Goal: Navigation & Orientation: Find specific page/section

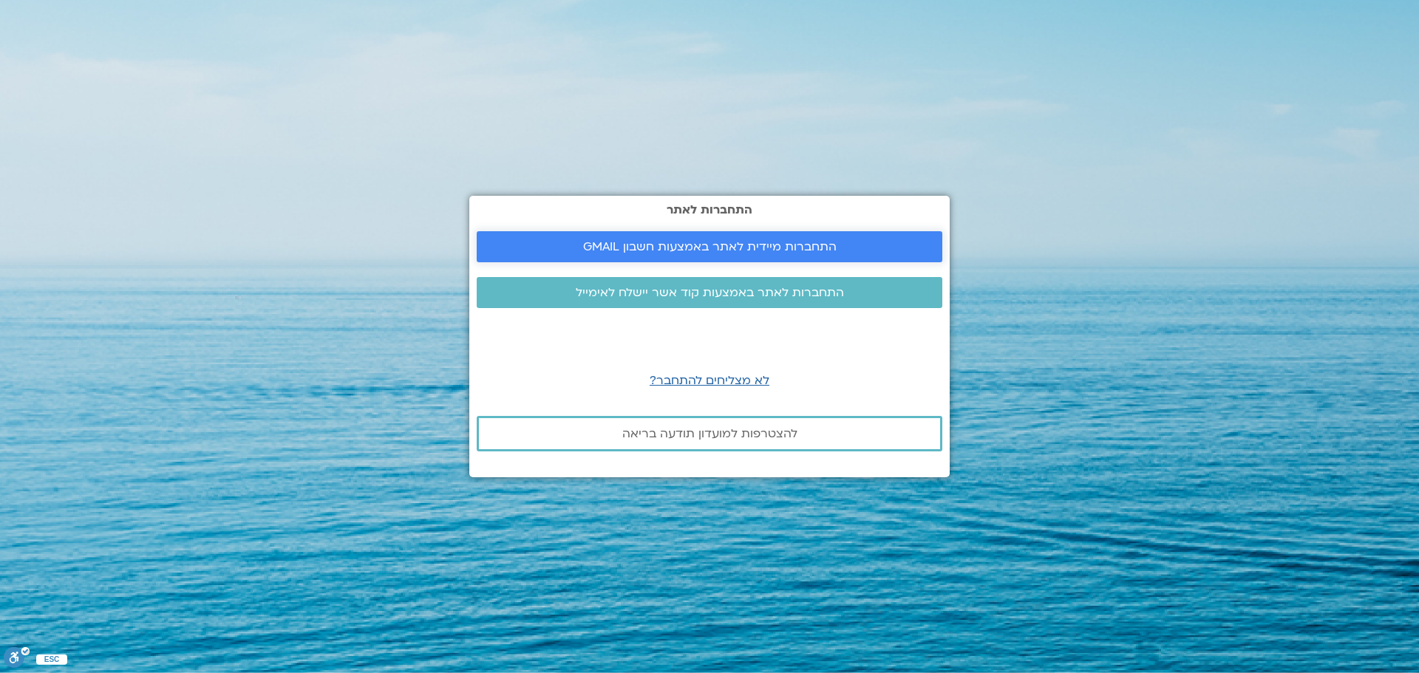
click at [727, 240] on span "התחברות מיידית לאתר באמצעות חשבון GMAIL" at bounding box center [710, 246] width 254 height 13
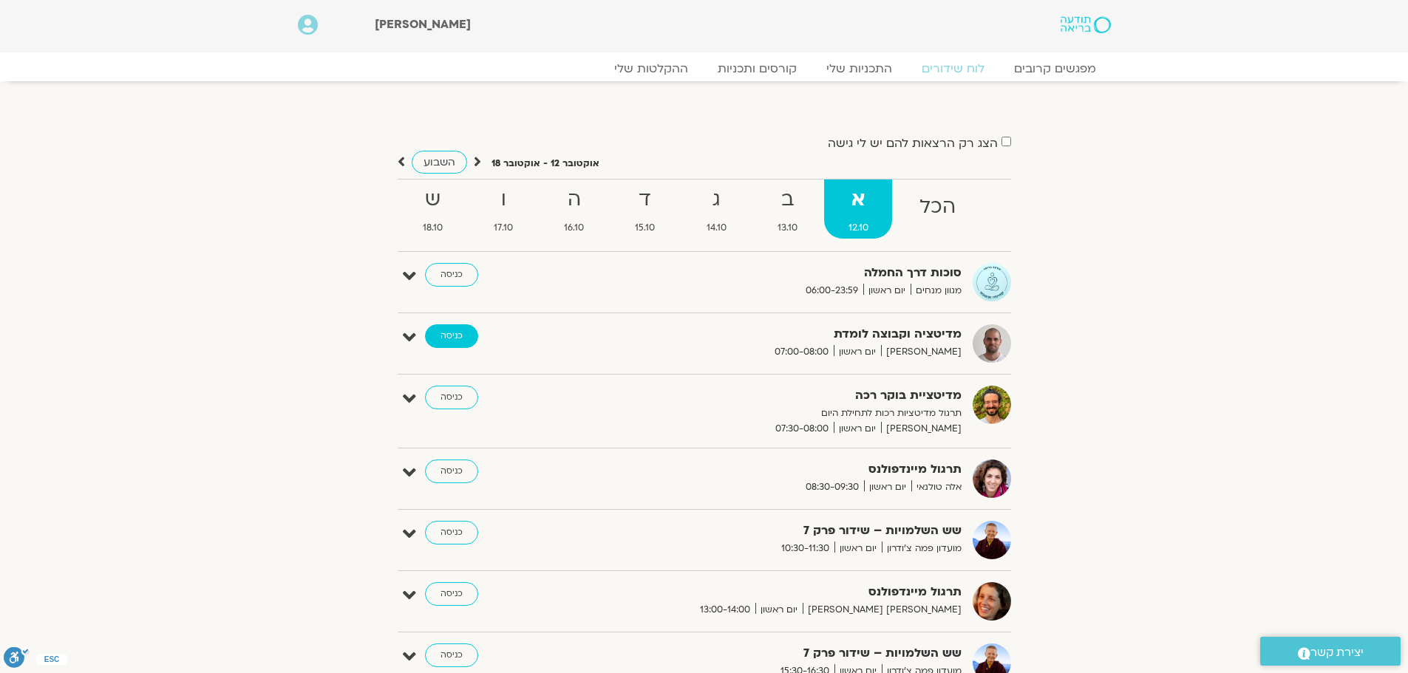
click at [432, 333] on link "כניסה" at bounding box center [451, 337] width 53 height 24
click at [427, 342] on link "כניסה" at bounding box center [451, 337] width 53 height 24
